Goal: Use online tool/utility: Utilize a website feature to perform a specific function

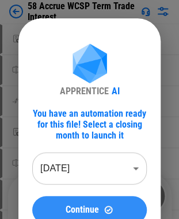
click at [100, 201] on button "Continue" at bounding box center [89, 210] width 114 height 28
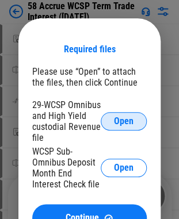
click at [129, 126] on span "Open" at bounding box center [124, 121] width 20 height 9
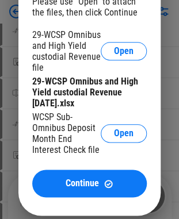
scroll to position [92, 0]
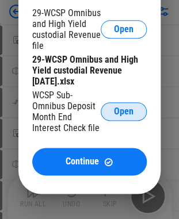
click at [110, 113] on button "Open" at bounding box center [124, 111] width 46 height 18
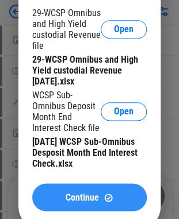
click at [66, 201] on span "Continue" at bounding box center [82, 197] width 33 height 9
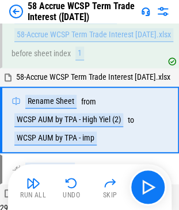
scroll to position [99, 0]
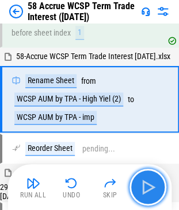
click at [146, 186] on img "button" at bounding box center [148, 187] width 18 height 18
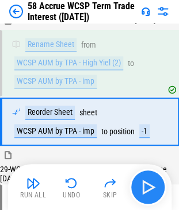
scroll to position [158, 0]
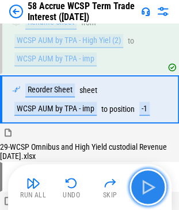
click at [146, 186] on img "button" at bounding box center [148, 187] width 18 height 18
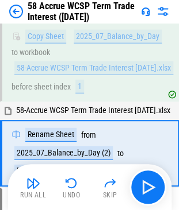
scroll to position [362, 0]
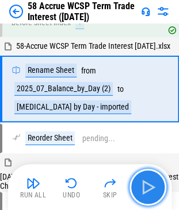
click at [145, 190] on img "button" at bounding box center [148, 187] width 18 height 18
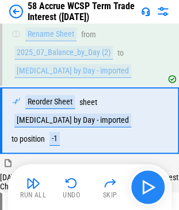
scroll to position [421, 0]
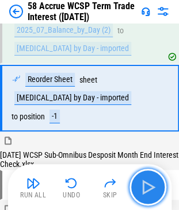
click at [145, 190] on img "button" at bounding box center [148, 187] width 18 height 18
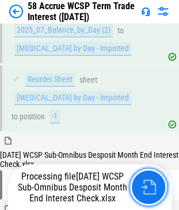
click at [145, 190] on img "button" at bounding box center [148, 187] width 15 height 15
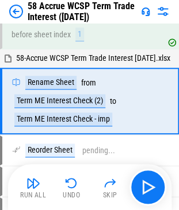
scroll to position [626, 0]
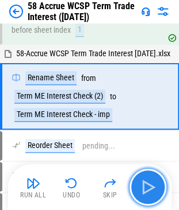
click at [145, 190] on img "button" at bounding box center [148, 187] width 18 height 18
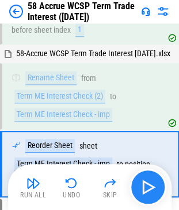
scroll to position [693, 0]
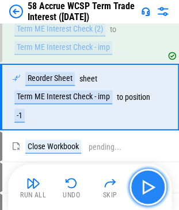
click at [145, 190] on img "button" at bounding box center [148, 187] width 18 height 18
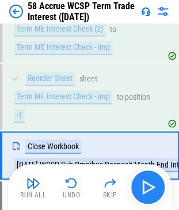
scroll to position [751, 0]
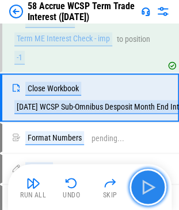
click at [145, 190] on img "button" at bounding box center [148, 187] width 18 height 18
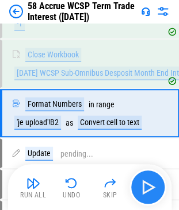
scroll to position [800, 0]
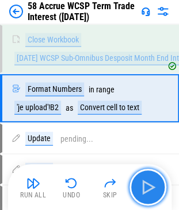
click at [144, 185] on img "button" at bounding box center [148, 187] width 18 height 18
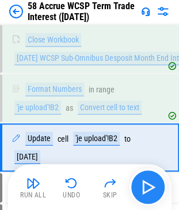
scroll to position [850, 0]
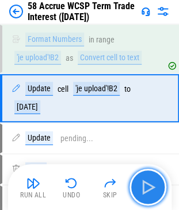
click at [144, 185] on img "button" at bounding box center [148, 187] width 18 height 18
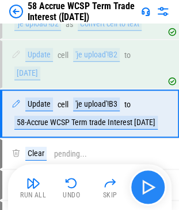
scroll to position [899, 0]
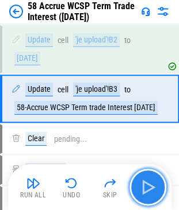
click at [144, 185] on img "button" at bounding box center [148, 187] width 18 height 18
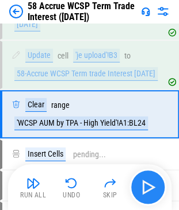
scroll to position [948, 0]
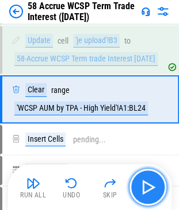
click at [144, 185] on img "button" at bounding box center [148, 187] width 18 height 18
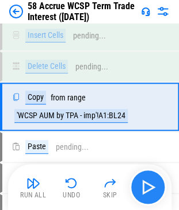
scroll to position [1058, 0]
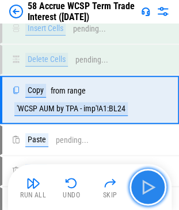
click at [144, 185] on img "button" at bounding box center [148, 187] width 18 height 18
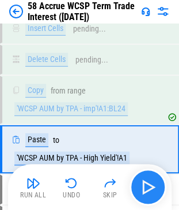
scroll to position [1107, 0]
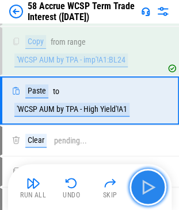
click at [144, 185] on img "button" at bounding box center [148, 187] width 18 height 18
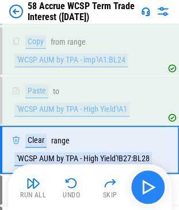
scroll to position [1157, 0]
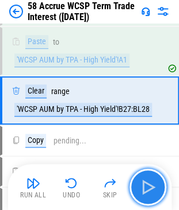
click at [144, 185] on img "button" at bounding box center [148, 187] width 18 height 18
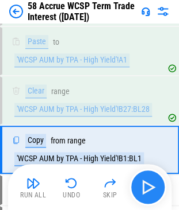
scroll to position [1206, 0]
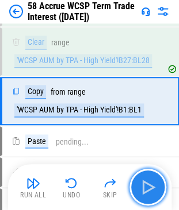
click at [144, 185] on img "button" at bounding box center [148, 187] width 18 height 18
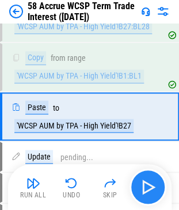
scroll to position [1255, 0]
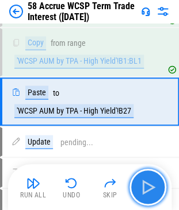
click at [144, 185] on img "button" at bounding box center [148, 187] width 18 height 18
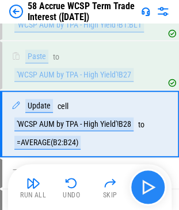
scroll to position [1313, 0]
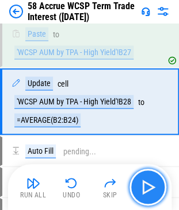
click at [144, 185] on img "button" at bounding box center [148, 187] width 18 height 18
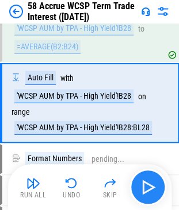
scroll to position [1387, 0]
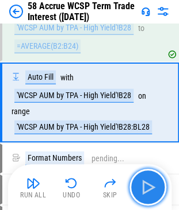
click at [144, 185] on img "button" at bounding box center [148, 187] width 18 height 18
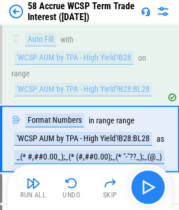
scroll to position [1460, 0]
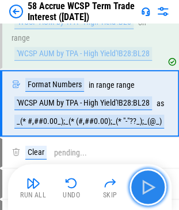
click at [144, 185] on img "button" at bounding box center [148, 187] width 18 height 18
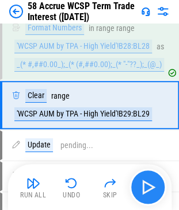
scroll to position [1519, 0]
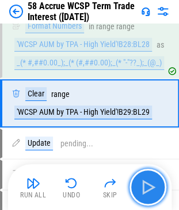
click at [144, 185] on img "button" at bounding box center [148, 187] width 18 height 18
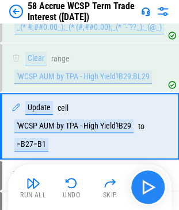
scroll to position [1577, 0]
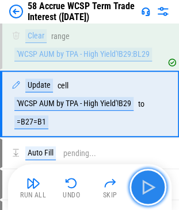
click at [144, 185] on img "button" at bounding box center [148, 187] width 18 height 18
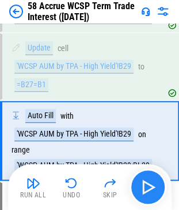
scroll to position [1651, 0]
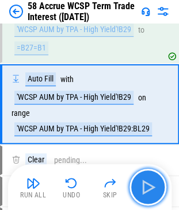
click at [144, 185] on img "button" at bounding box center [148, 187] width 18 height 18
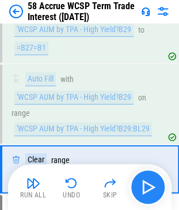
scroll to position [1716, 0]
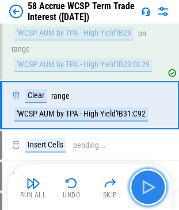
click at [144, 185] on img "button" at bounding box center [148, 187] width 18 height 18
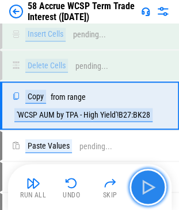
click at [144, 185] on img "button" at bounding box center [148, 187] width 18 height 18
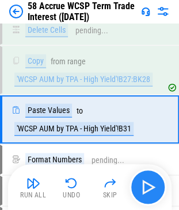
scroll to position [1875, 0]
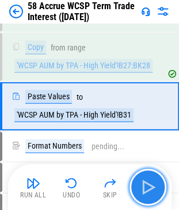
click at [144, 185] on img "button" at bounding box center [148, 187] width 18 height 18
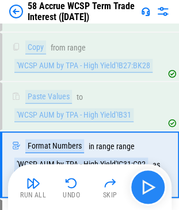
scroll to position [1934, 0]
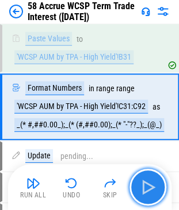
click at [144, 185] on img "button" at bounding box center [148, 187] width 18 height 18
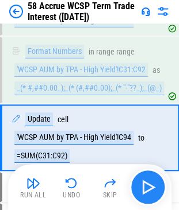
scroll to position [2001, 0]
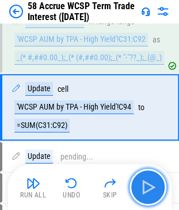
click at [144, 185] on img "button" at bounding box center [148, 187] width 18 height 18
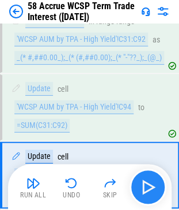
scroll to position [2068, 0]
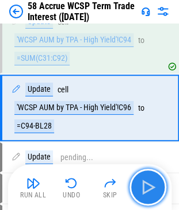
click at [144, 185] on img "button" at bounding box center [148, 187] width 18 height 18
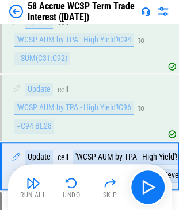
scroll to position [2117, 0]
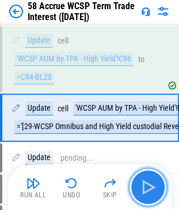
click at [153, 190] on img "button" at bounding box center [148, 187] width 18 height 18
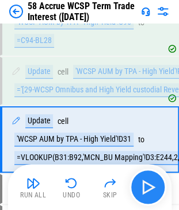
scroll to position [2185, 0]
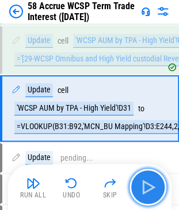
click at [153, 190] on img "button" at bounding box center [148, 187] width 18 height 18
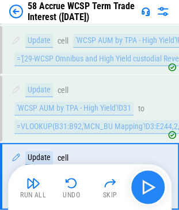
scroll to position [2251, 0]
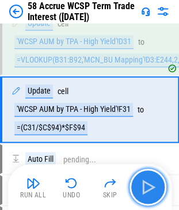
click at [153, 190] on img "button" at bounding box center [148, 187] width 18 height 18
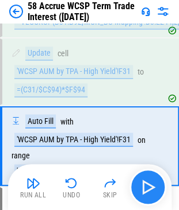
scroll to position [2326, 0]
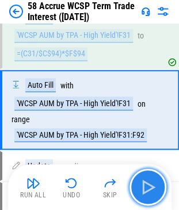
click at [153, 190] on img "button" at bounding box center [148, 187] width 18 height 18
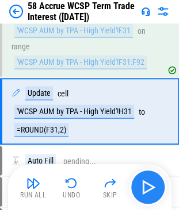
scroll to position [2400, 0]
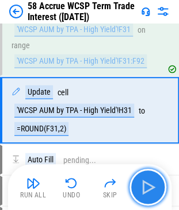
click at [153, 190] on img "button" at bounding box center [148, 187] width 18 height 18
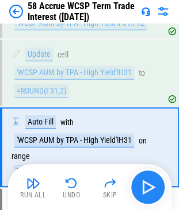
scroll to position [2473, 0]
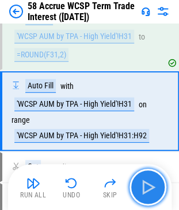
click at [153, 190] on img "button" at bounding box center [148, 187] width 18 height 18
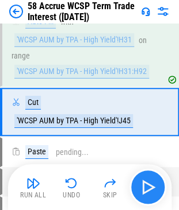
scroll to position [2538, 0]
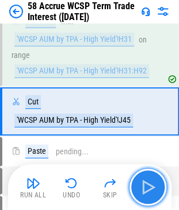
click at [153, 190] on img "button" at bounding box center [148, 187] width 18 height 18
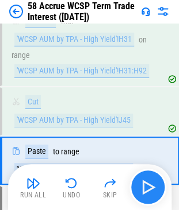
scroll to position [2587, 0]
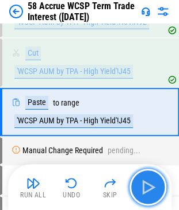
click at [153, 190] on img "button" at bounding box center [148, 187] width 18 height 18
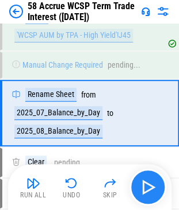
scroll to position [2674, 0]
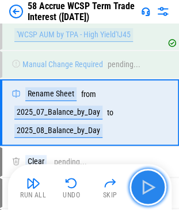
click at [149, 189] on img "button" at bounding box center [148, 187] width 18 height 18
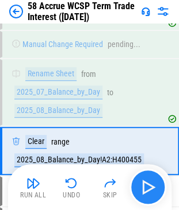
scroll to position [2732, 0]
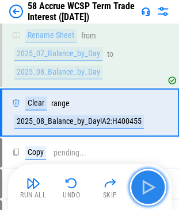
click at [149, 189] on img "button" at bounding box center [148, 187] width 18 height 18
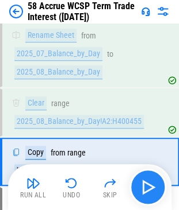
scroll to position [2781, 0]
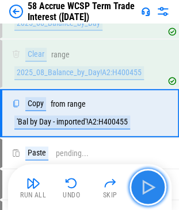
click at [149, 189] on img "button" at bounding box center [148, 187] width 18 height 18
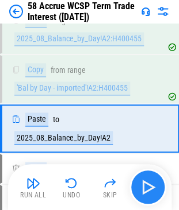
scroll to position [2830, 0]
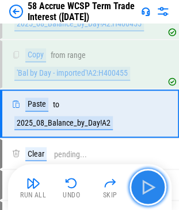
click at [149, 189] on img "button" at bounding box center [148, 187] width 18 height 18
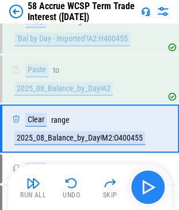
scroll to position [2879, 0]
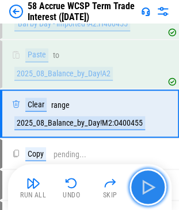
click at [149, 189] on img "button" at bounding box center [148, 187] width 18 height 18
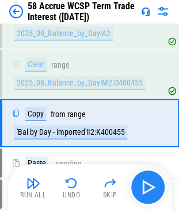
scroll to position [2928, 0]
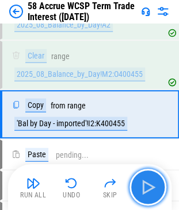
click at [149, 189] on img "button" at bounding box center [148, 187] width 18 height 18
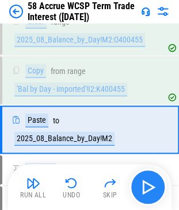
scroll to position [2977, 0]
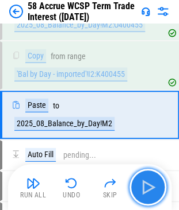
click at [149, 189] on img "button" at bounding box center [148, 187] width 18 height 18
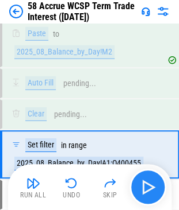
scroll to position [3088, 0]
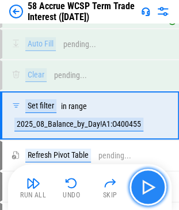
click at [149, 189] on img "button" at bounding box center [148, 187] width 18 height 18
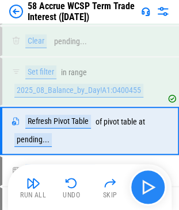
scroll to position [3137, 0]
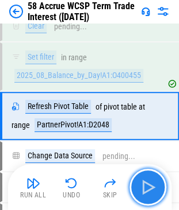
click at [149, 189] on img "button" at bounding box center [148, 187] width 18 height 18
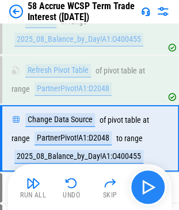
scroll to position [3196, 0]
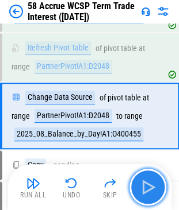
click at [149, 189] on img "button" at bounding box center [148, 187] width 18 height 18
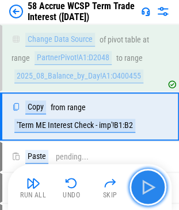
click at [149, 189] on img "button" at bounding box center [148, 187] width 18 height 18
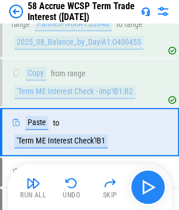
scroll to position [3302, 0]
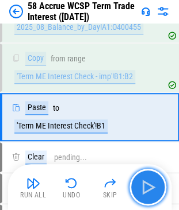
click at [149, 189] on img "button" at bounding box center [148, 187] width 18 height 18
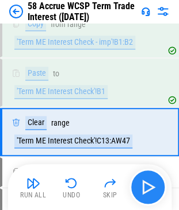
scroll to position [3352, 0]
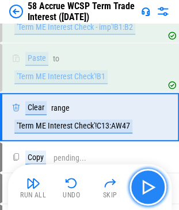
click at [149, 189] on img "button" at bounding box center [148, 187] width 18 height 18
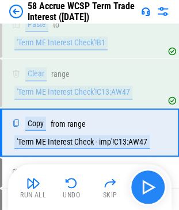
scroll to position [3401, 0]
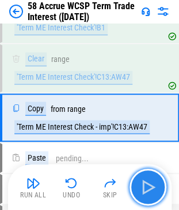
click at [149, 189] on img "button" at bounding box center [148, 187] width 18 height 18
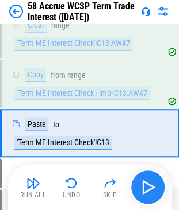
scroll to position [3450, 0]
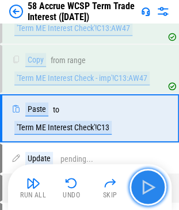
click at [149, 189] on img "button" at bounding box center [148, 187] width 18 height 18
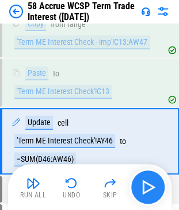
scroll to position [3508, 0]
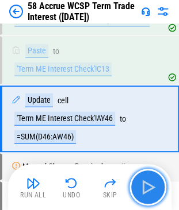
click at [149, 189] on img "button" at bounding box center [148, 187] width 18 height 18
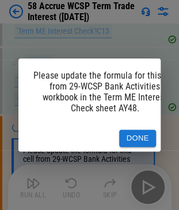
scroll to position [3594, 0]
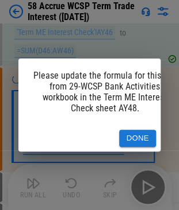
click at [132, 130] on button "Done" at bounding box center [137, 139] width 37 height 18
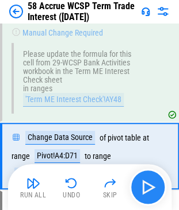
scroll to position [3679, 0]
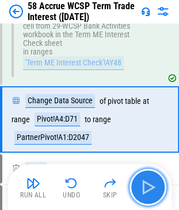
click at [151, 186] on img "button" at bounding box center [148, 187] width 18 height 18
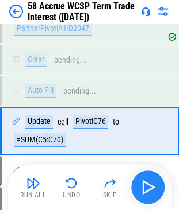
scroll to position [3798, 0]
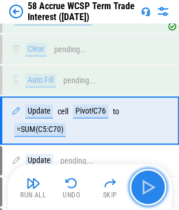
click at [151, 186] on img "button" at bounding box center [148, 187] width 18 height 18
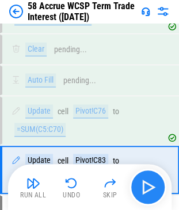
scroll to position [3848, 0]
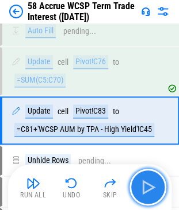
click at [151, 186] on img "button" at bounding box center [148, 187] width 18 height 18
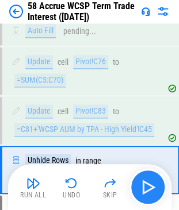
scroll to position [3896, 0]
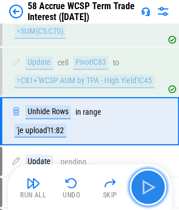
click at [151, 189] on img "button" at bounding box center [148, 187] width 18 height 18
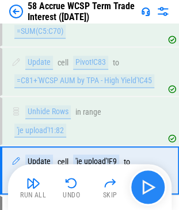
scroll to position [3945, 0]
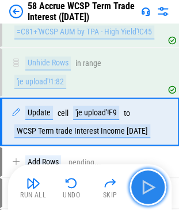
click at [151, 189] on img "button" at bounding box center [148, 187] width 18 height 18
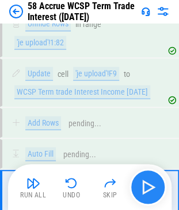
scroll to position [4056, 0]
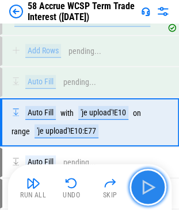
click at [151, 189] on img "button" at bounding box center [148, 187] width 18 height 18
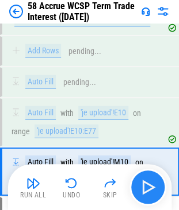
scroll to position [4105, 0]
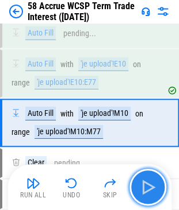
click at [151, 189] on img "button" at bounding box center [148, 187] width 18 height 18
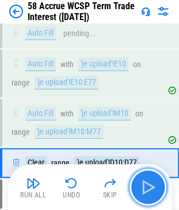
click at [151, 189] on img "button" at bounding box center [148, 187] width 18 height 18
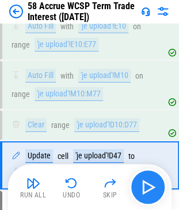
scroll to position [4186, 0]
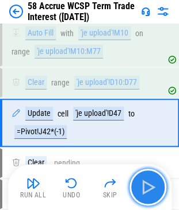
click at [151, 189] on img "button" at bounding box center [148, 187] width 18 height 18
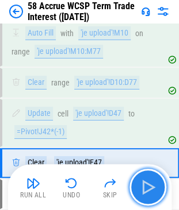
click at [151, 189] on img "button" at bounding box center [148, 187] width 18 height 18
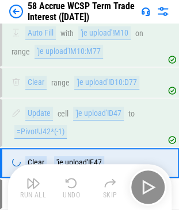
click at [151, 189] on div "Run All Undo Skip" at bounding box center [91, 187] width 152 height 37
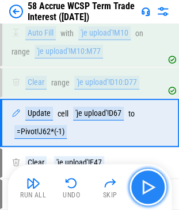
click at [151, 189] on img "button" at bounding box center [148, 187] width 18 height 18
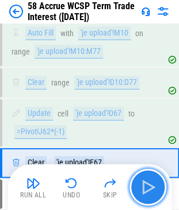
click at [151, 189] on img "button" at bounding box center [148, 187] width 18 height 18
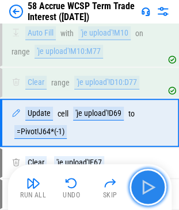
click at [151, 189] on img "button" at bounding box center [148, 187] width 18 height 18
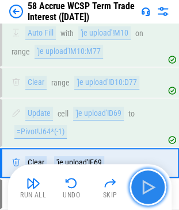
click at [151, 189] on img "button" at bounding box center [148, 187] width 18 height 18
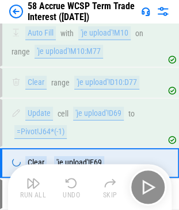
click at [151, 189] on div "Run All Undo Skip" at bounding box center [91, 187] width 152 height 37
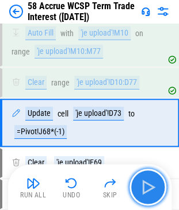
click at [151, 189] on img "button" at bounding box center [148, 187] width 18 height 18
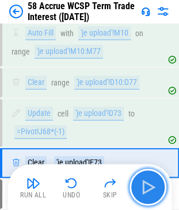
click at [151, 189] on img "button" at bounding box center [148, 187] width 18 height 18
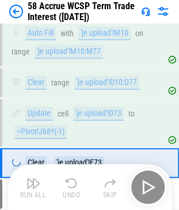
click at [151, 189] on div "Run All Undo Skip" at bounding box center [91, 187] width 152 height 37
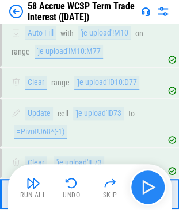
scroll to position [4256, 0]
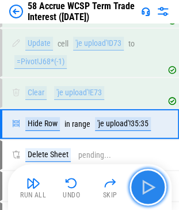
click at [151, 189] on img "button" at bounding box center [148, 187] width 18 height 18
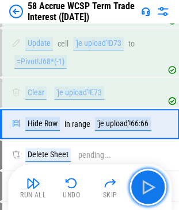
click at [146, 189] on img "button" at bounding box center [148, 187] width 18 height 18
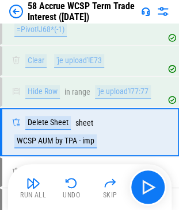
scroll to position [4296, 0]
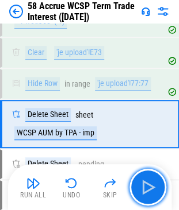
click at [146, 189] on img "button" at bounding box center [148, 187] width 18 height 18
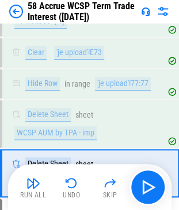
scroll to position [4345, 0]
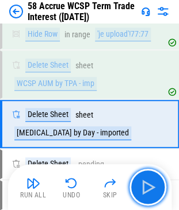
click at [146, 189] on img "button" at bounding box center [148, 187] width 18 height 18
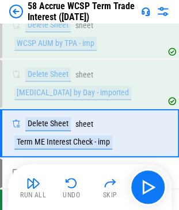
scroll to position [4394, 0]
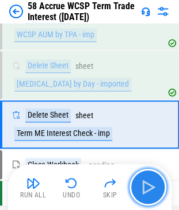
click at [149, 179] on img "button" at bounding box center [148, 187] width 18 height 18
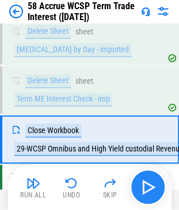
scroll to position [4443, 0]
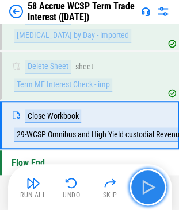
click at [147, 187] on img "button" at bounding box center [148, 187] width 18 height 18
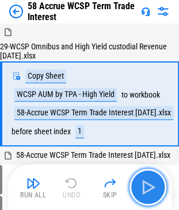
click at [153, 179] on img "button" at bounding box center [148, 187] width 18 height 18
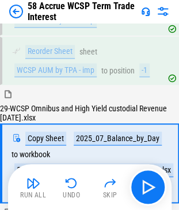
scroll to position [260, 0]
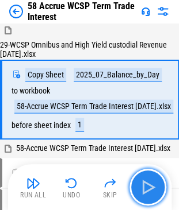
click at [145, 190] on img "button" at bounding box center [148, 187] width 18 height 18
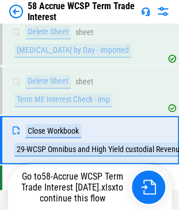
scroll to position [4443, 0]
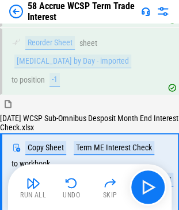
scroll to position [524, 0]
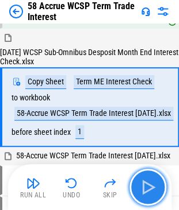
click at [145, 190] on img "button" at bounding box center [148, 187] width 18 height 18
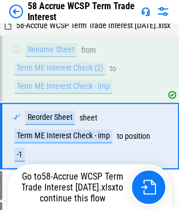
scroll to position [693, 0]
